Goal: Information Seeking & Learning: Learn about a topic

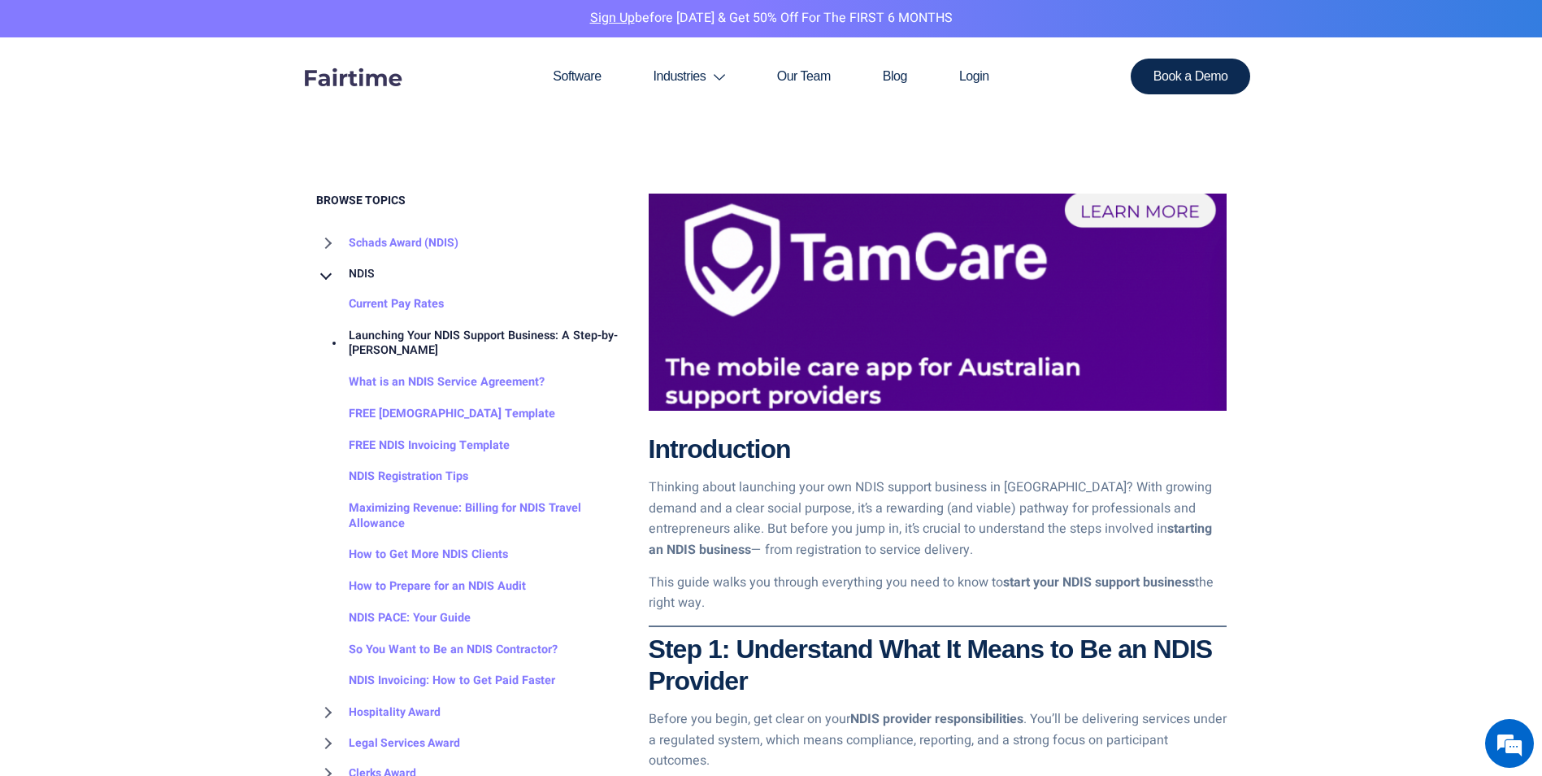
scroll to position [813, 0]
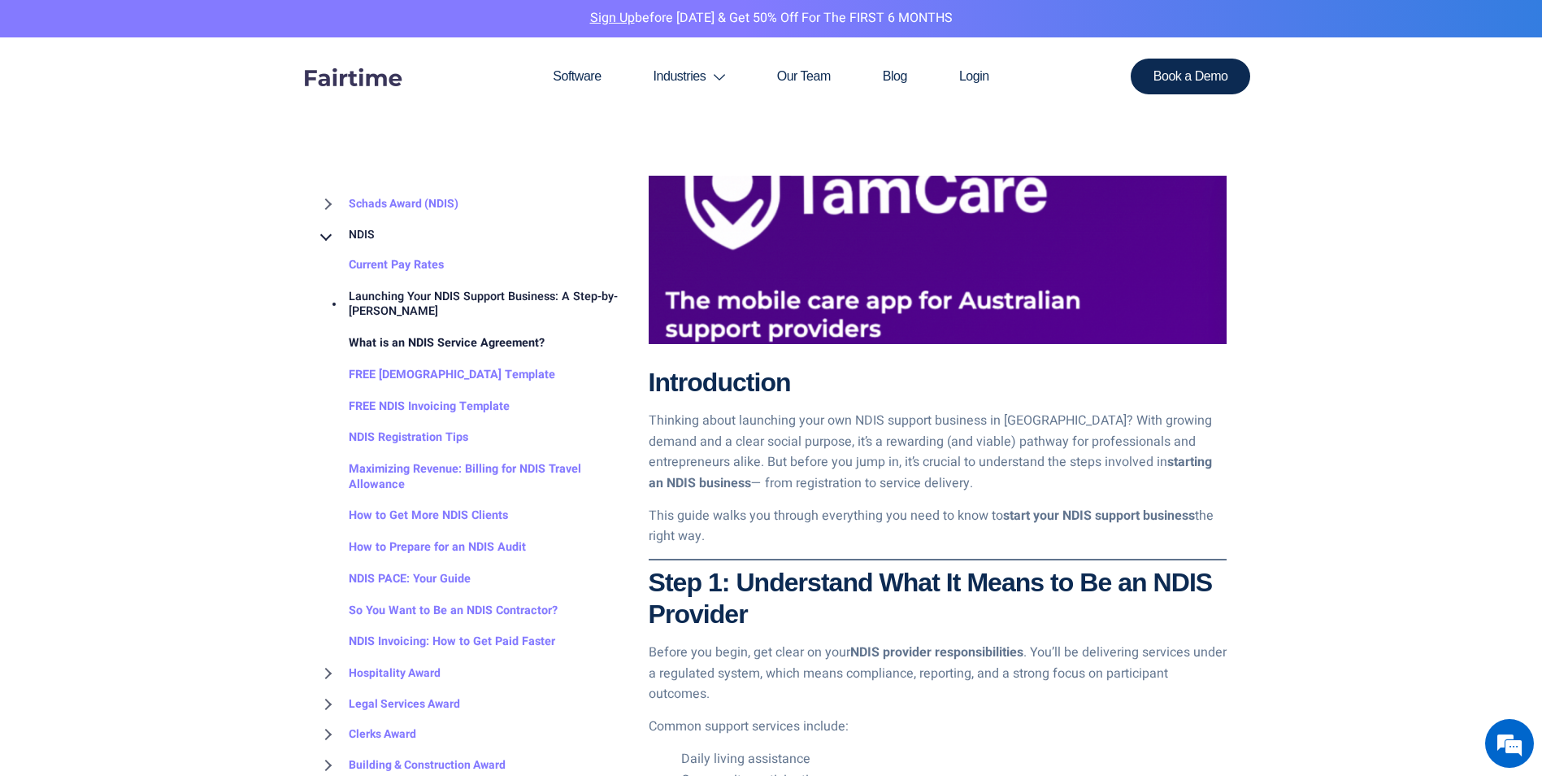
click at [420, 342] on link "What is an NDIS Service Agreement?" at bounding box center [430, 344] width 228 height 32
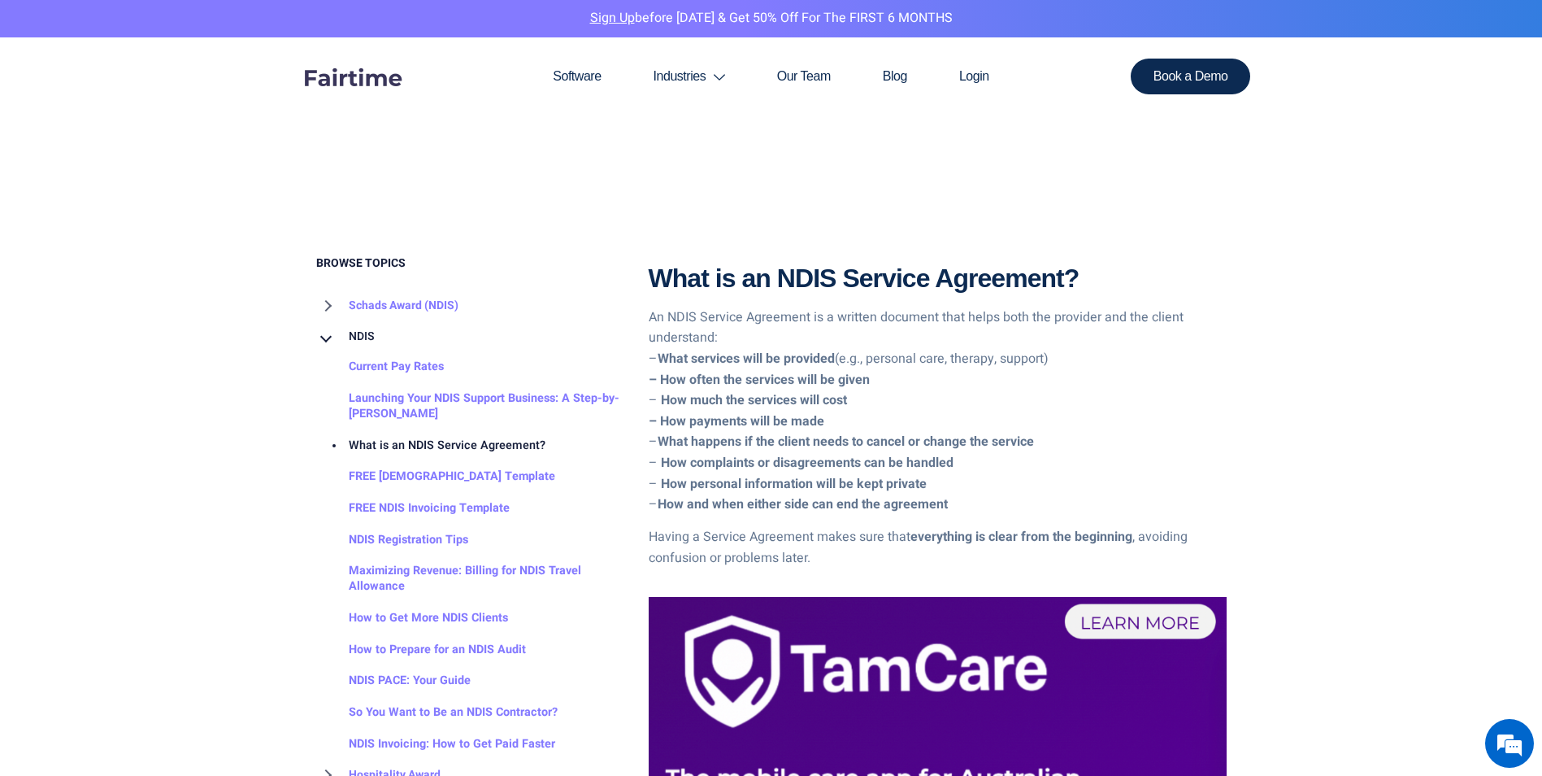
scroll to position [651, 0]
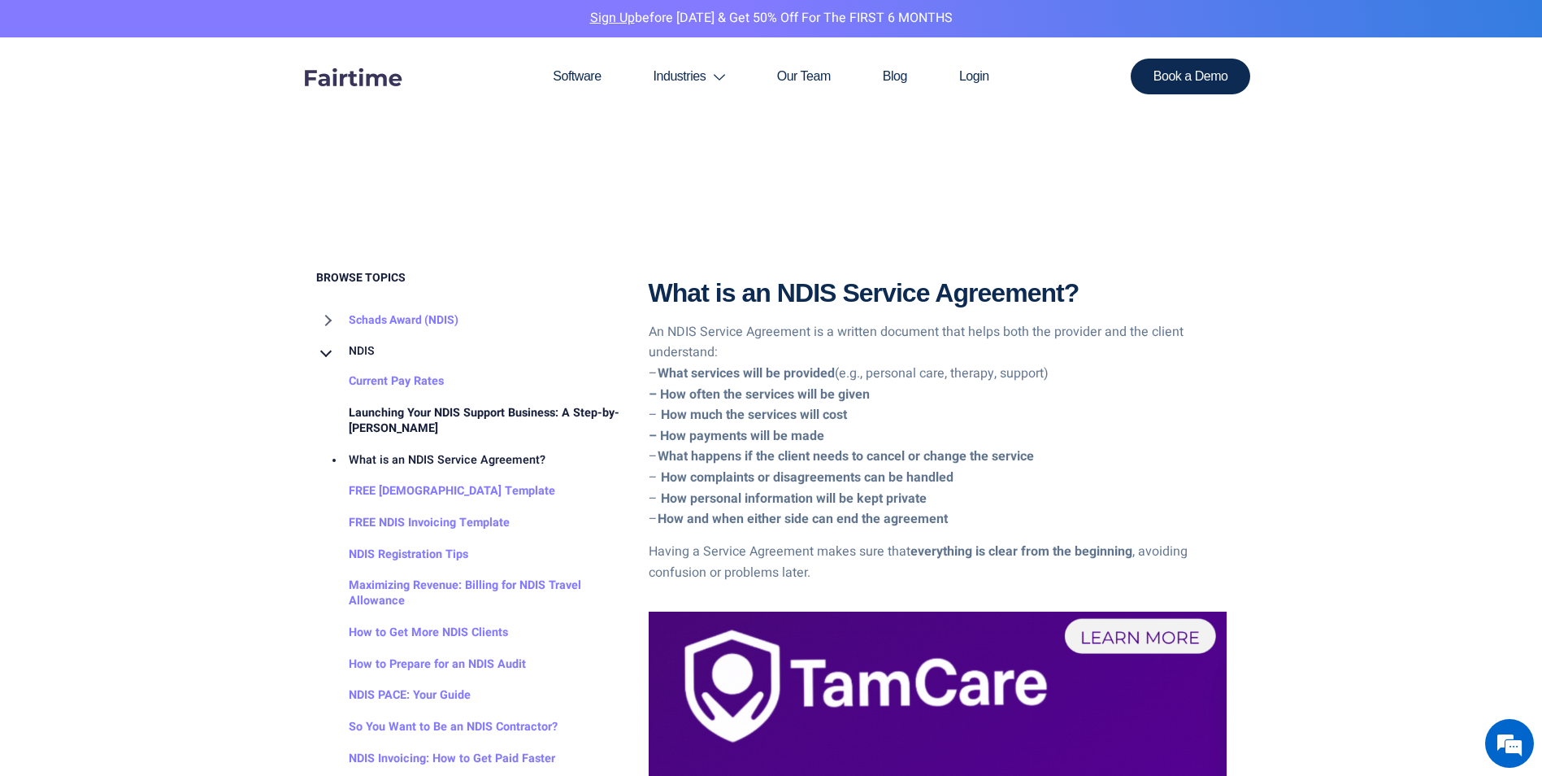
click at [460, 412] on link "Launching Your NDIS Support Business: A Step-by-[PERSON_NAME]" at bounding box center [470, 421] width 308 height 46
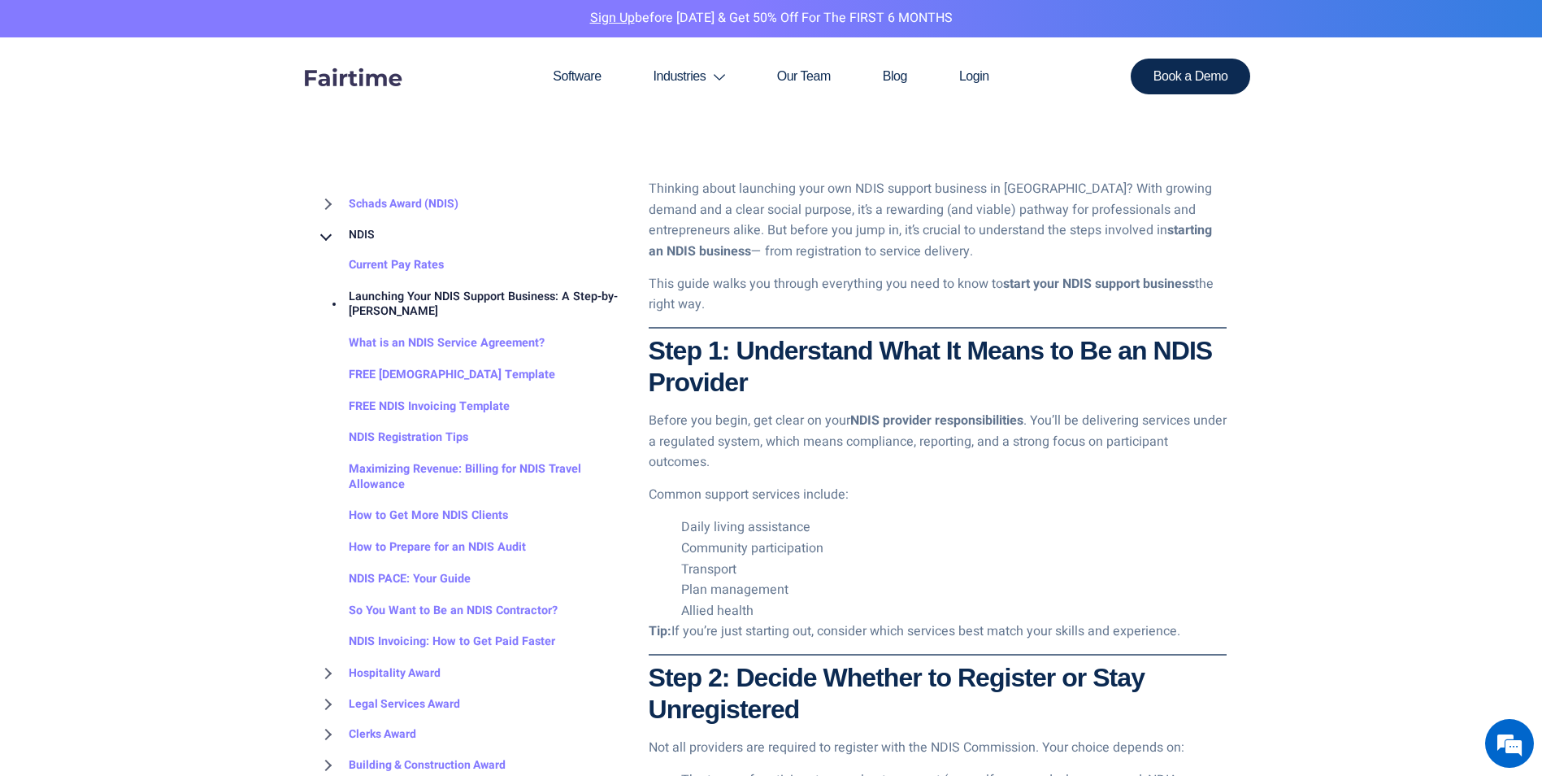
scroll to position [1057, 0]
